Goal: Task Accomplishment & Management: Use online tool/utility

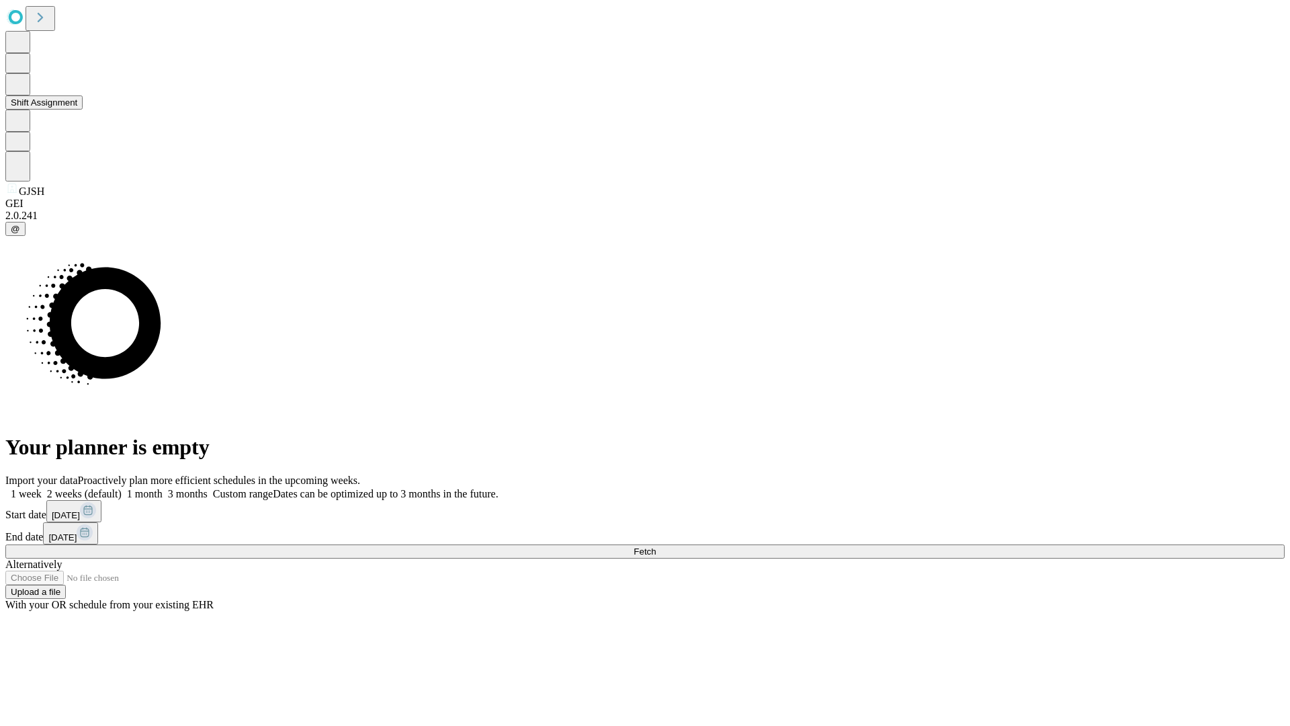
click at [83, 110] on button "Shift Assignment" at bounding box center [43, 102] width 77 height 14
